Goal: Navigation & Orientation: Find specific page/section

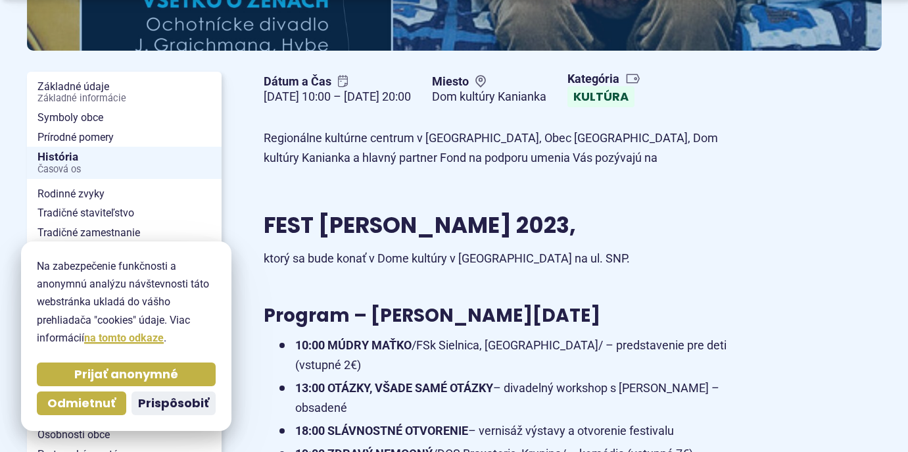
scroll to position [276, 0]
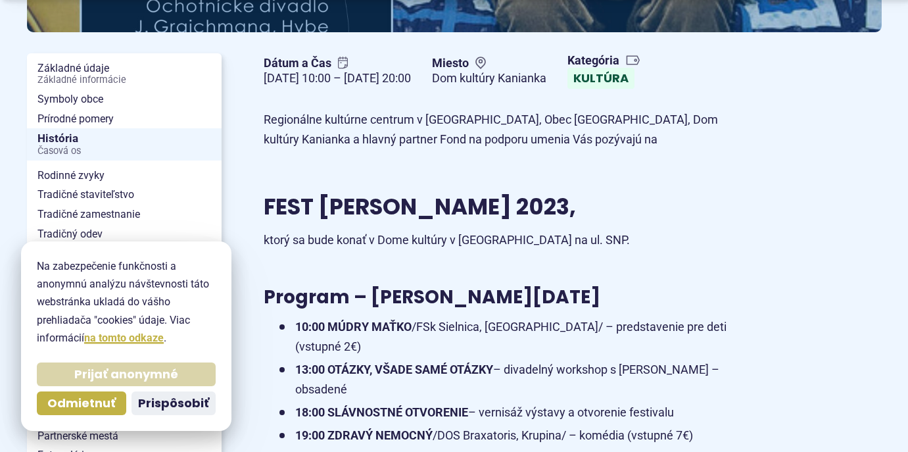
click at [104, 367] on span "Prijať anonymné" at bounding box center [126, 374] width 104 height 15
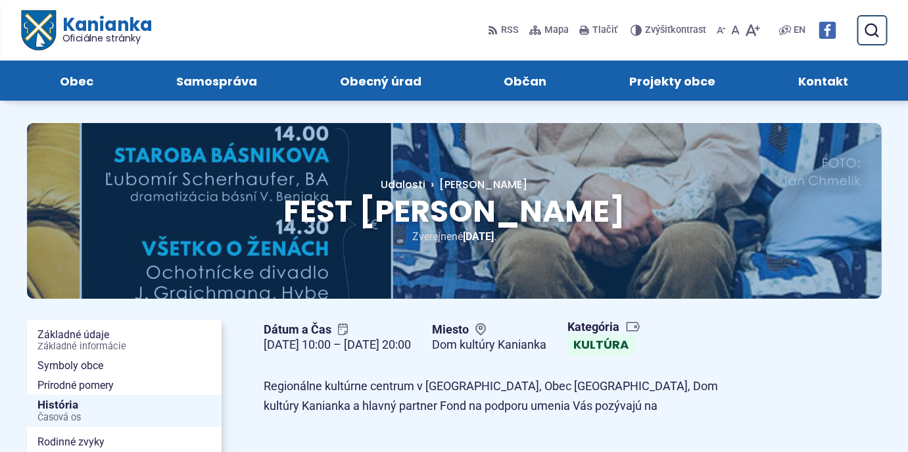
scroll to position [0, 0]
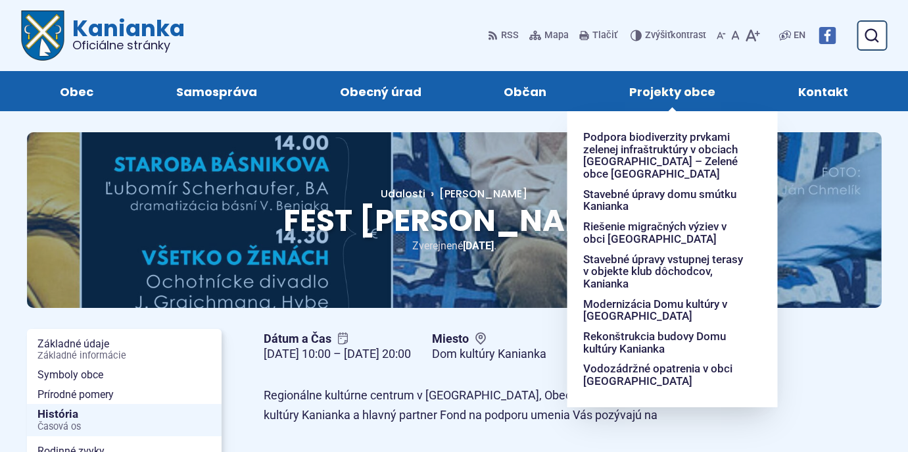
click at [659, 100] on span "Projekty obce" at bounding box center [672, 91] width 86 height 40
